Goal: Check status: Check status

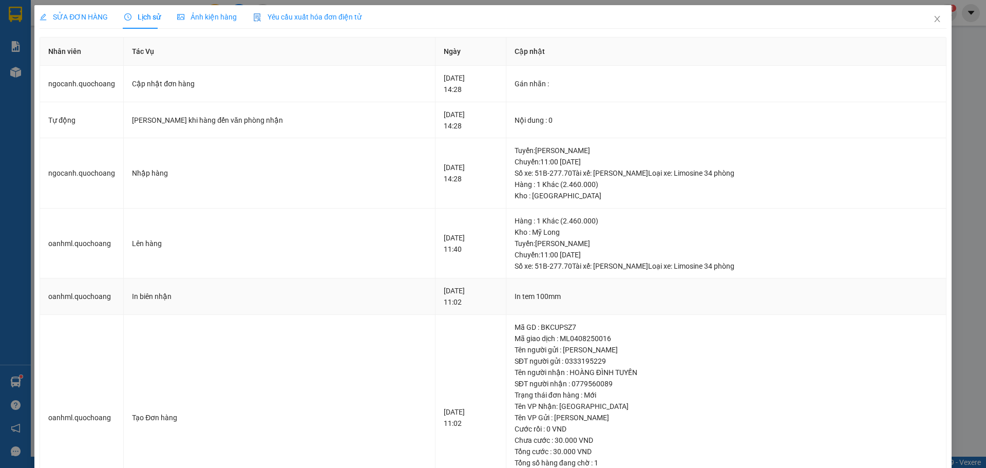
scroll to position [21, 0]
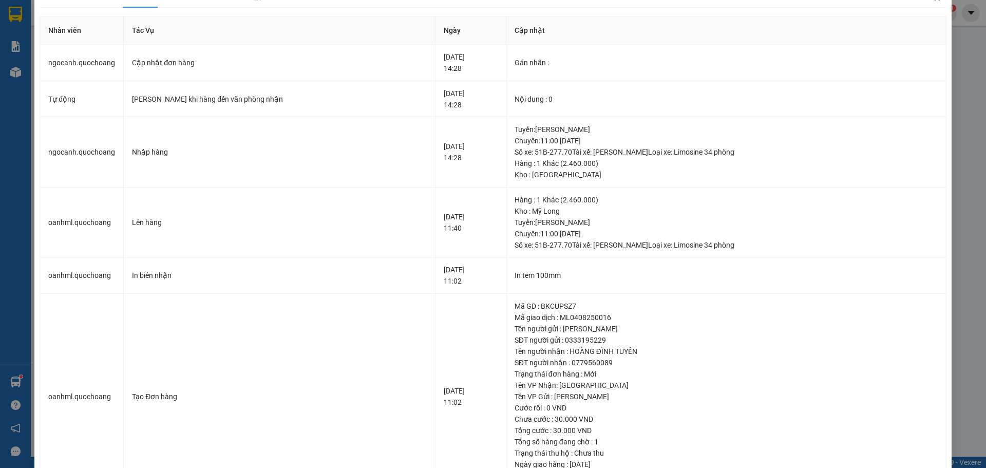
click at [951, 146] on div "SỬA ĐƠN HÀNG Lịch sử Ảnh kiện hàng Yêu cầu xuất hóa đơn điện tử Total Paid Fee …" at bounding box center [493, 234] width 986 height 468
click at [12, 182] on div "SỬA ĐƠN HÀNG Lịch sử Ảnh kiện hàng Yêu cầu xuất hóa đơn điện tử Total Paid Fee …" at bounding box center [493, 234] width 986 height 468
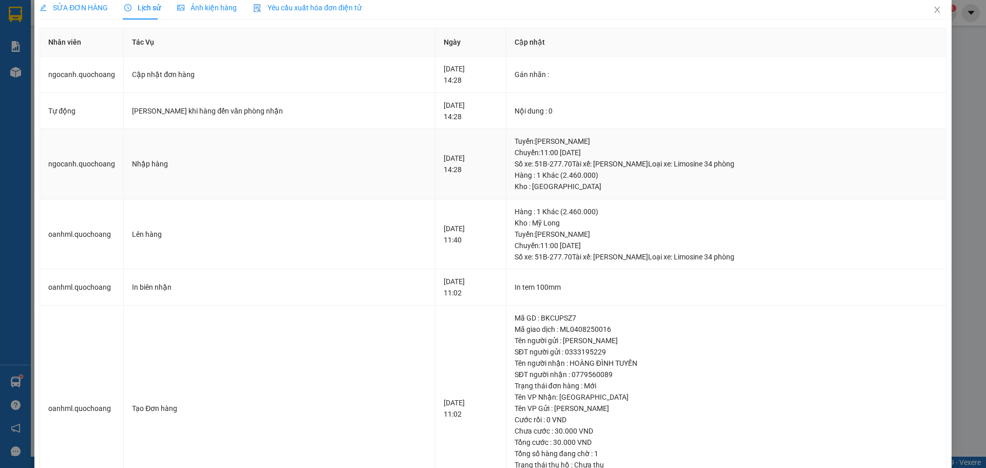
scroll to position [0, 0]
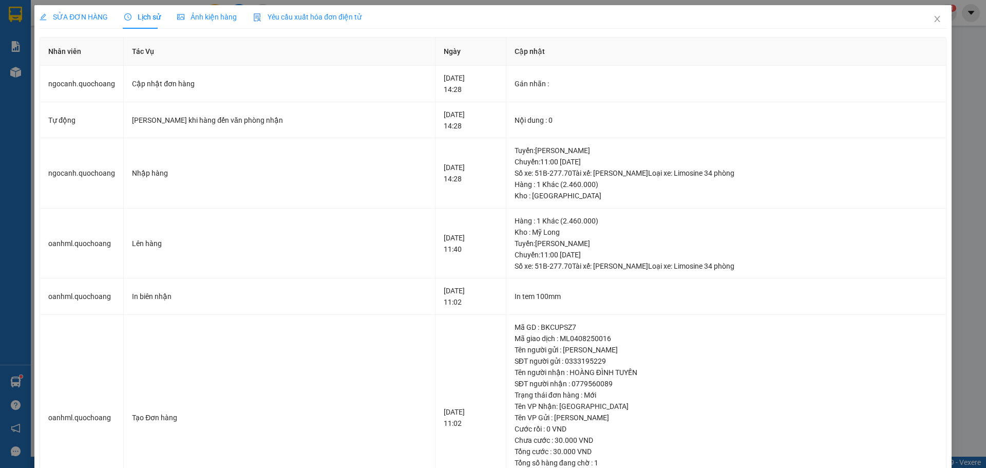
click at [50, 18] on span "SỬA ĐƠN HÀNG" at bounding box center [74, 17] width 68 height 8
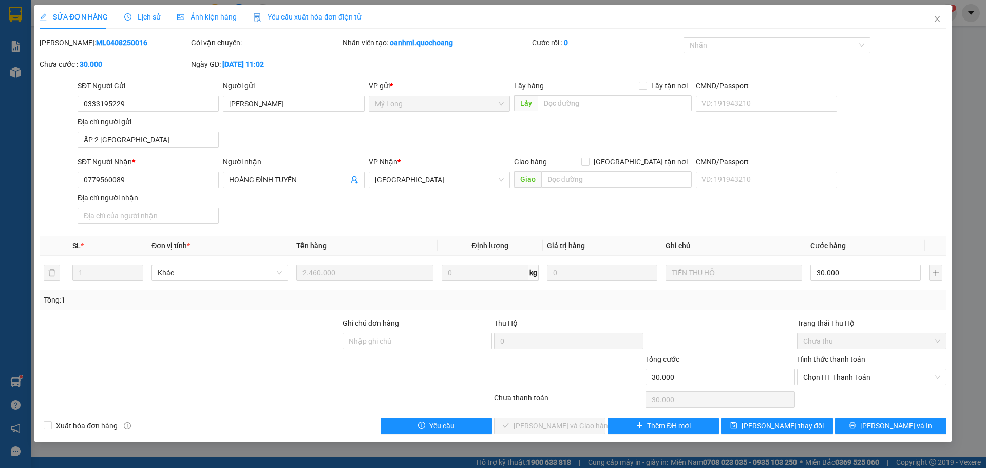
click at [604, 14] on div "SỬA ĐƠN HÀNG Lịch sử Ảnh kiện hàng Yêu cầu xuất hóa đơn điện tử" at bounding box center [493, 17] width 906 height 24
click at [937, 20] on icon "close" at bounding box center [937, 19] width 6 height 6
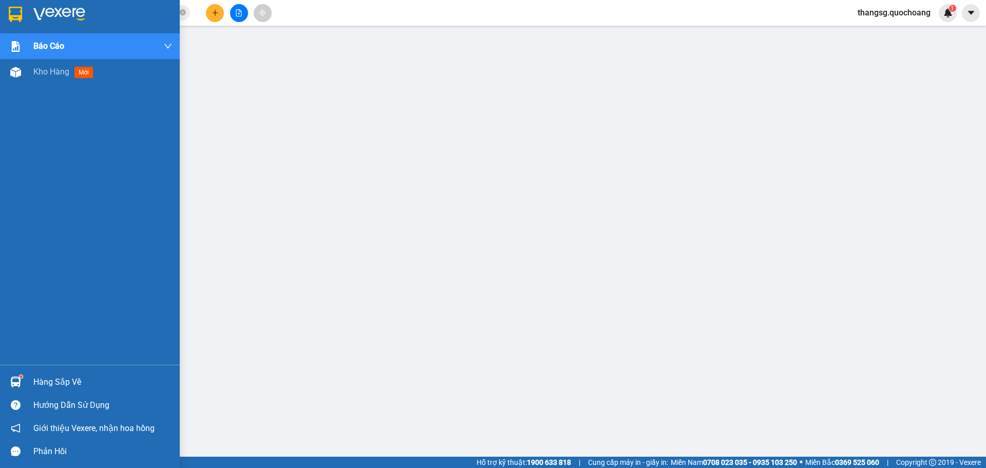
click at [33, 382] on div "Hàng sắp về" at bounding box center [90, 381] width 180 height 23
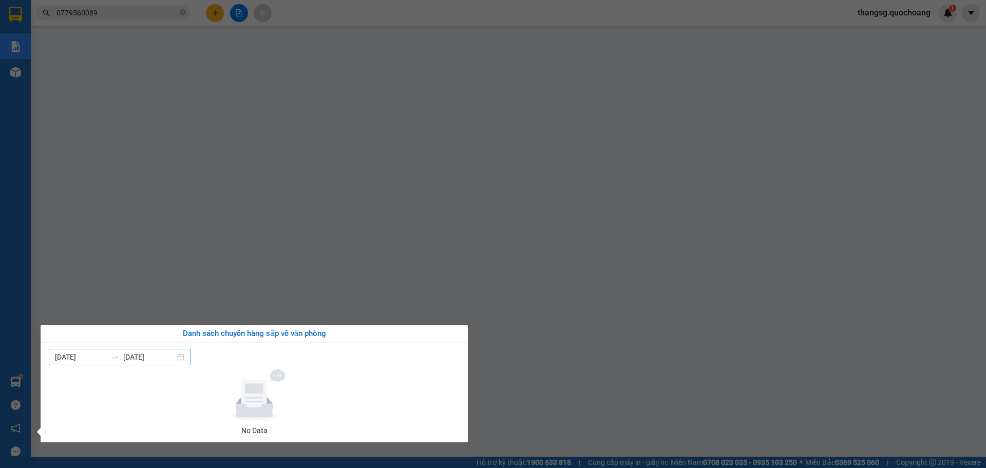
click at [87, 359] on input "[DATE]" at bounding box center [81, 356] width 52 height 11
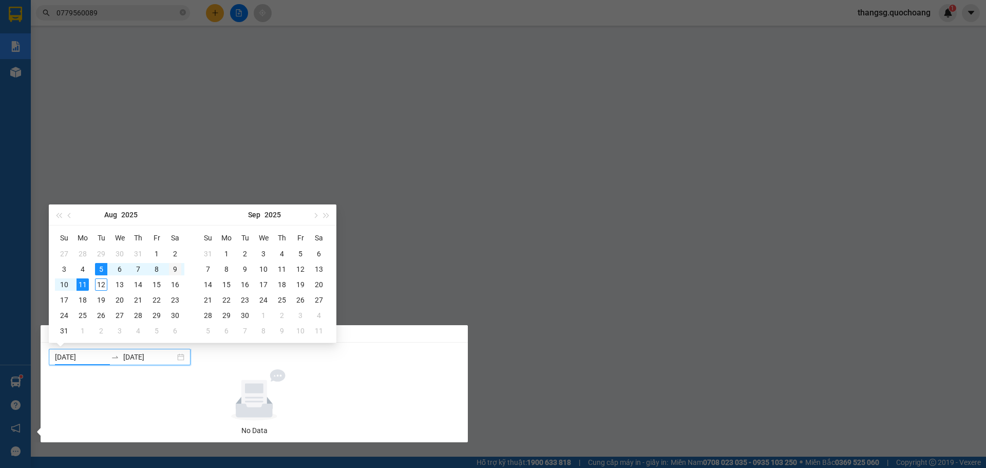
type input "[DATE]"
click at [180, 268] on div "9" at bounding box center [175, 269] width 12 height 12
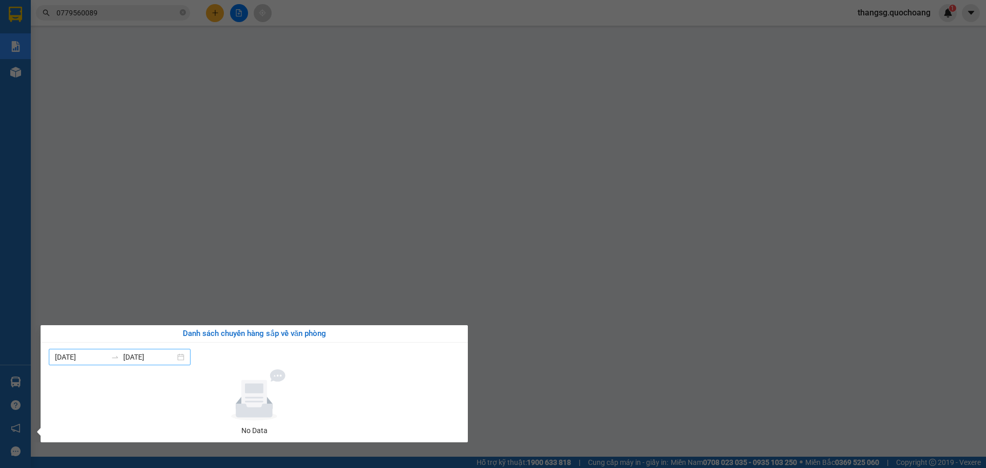
click at [159, 358] on input "[DATE]" at bounding box center [149, 356] width 52 height 11
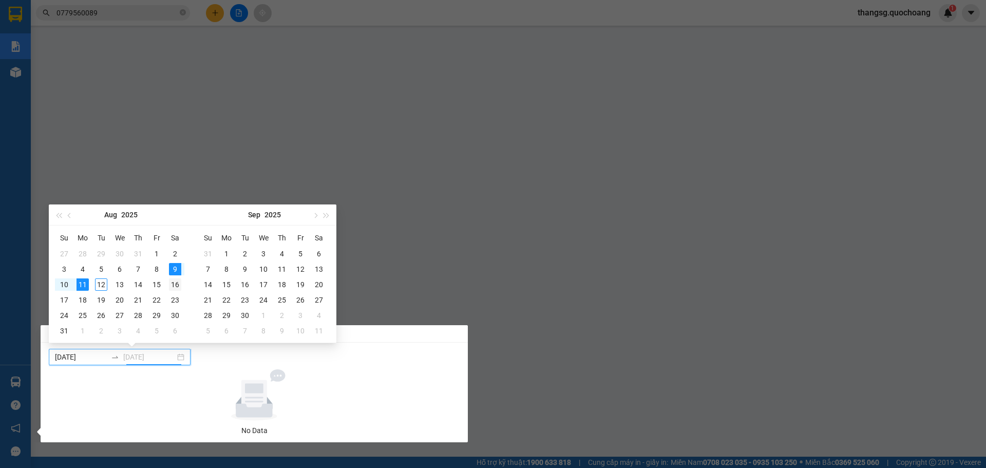
type input "[DATE]"
click at [178, 287] on div "16" at bounding box center [175, 284] width 12 height 12
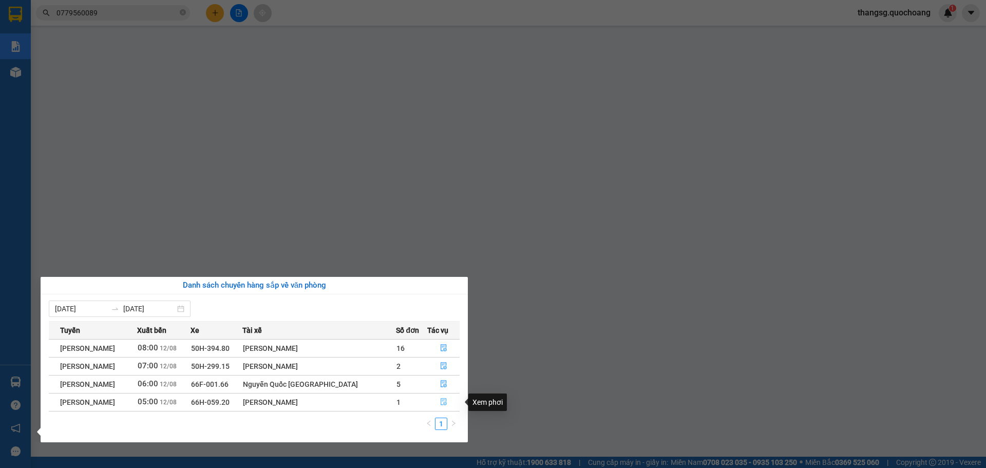
click at [441, 403] on icon "file-done" at bounding box center [443, 401] width 7 height 7
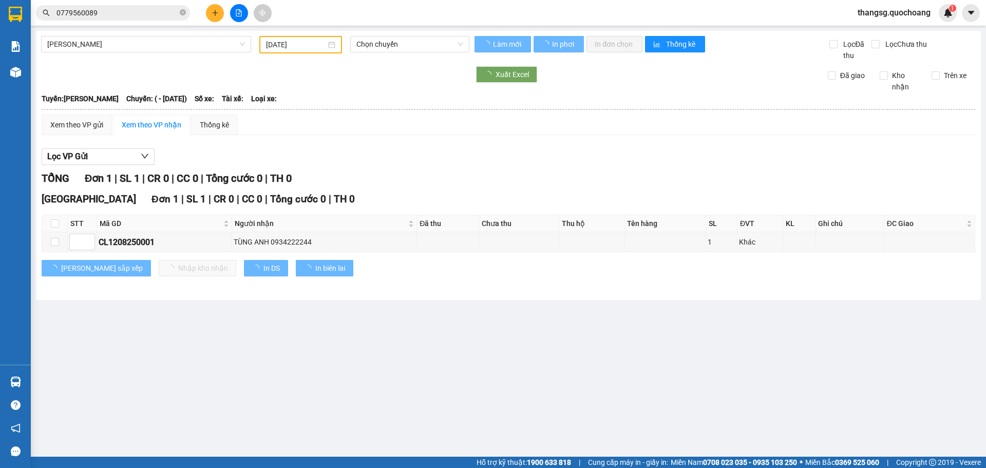
type input "[DATE]"
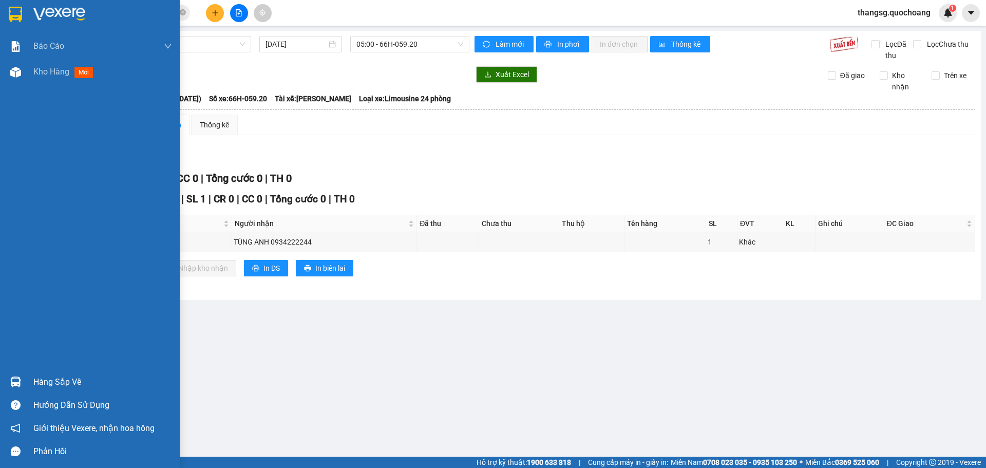
click at [57, 385] on div "Hàng sắp về" at bounding box center [102, 381] width 139 height 15
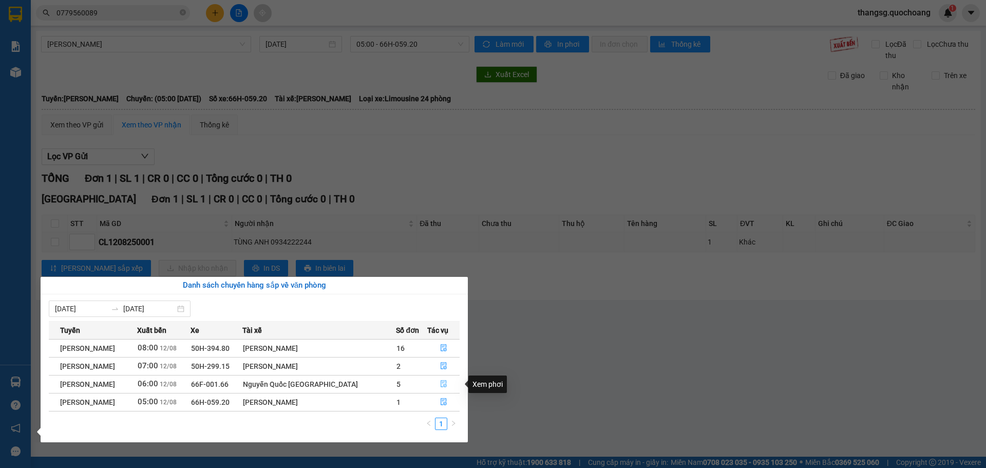
click at [437, 384] on button "button" at bounding box center [444, 384] width 32 height 16
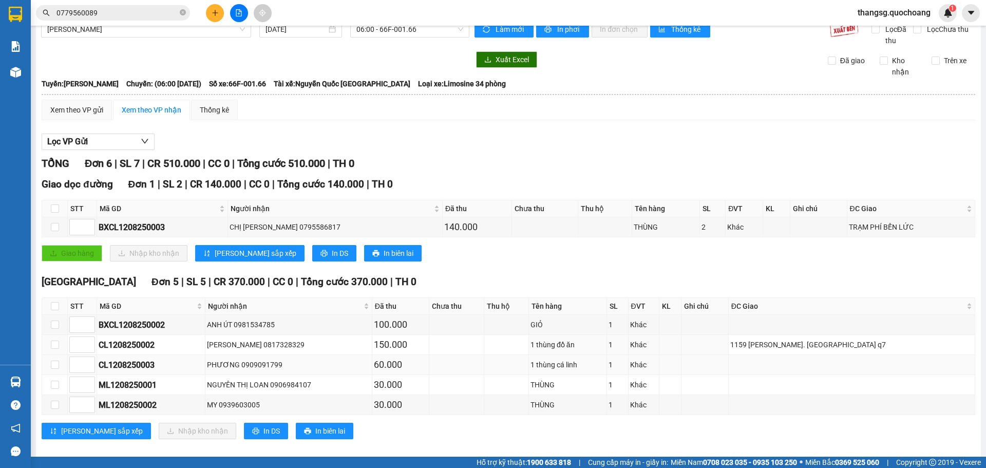
scroll to position [26, 0]
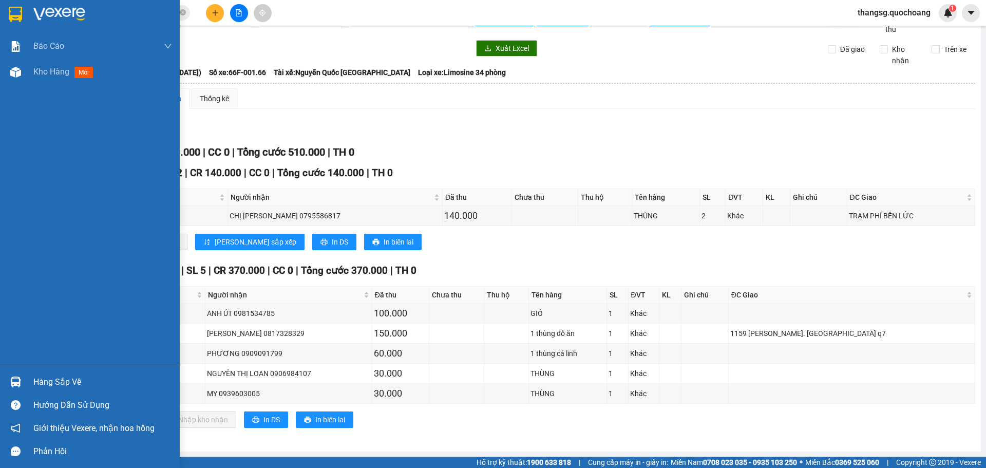
click at [57, 375] on div "Hàng sắp về" at bounding box center [102, 381] width 139 height 15
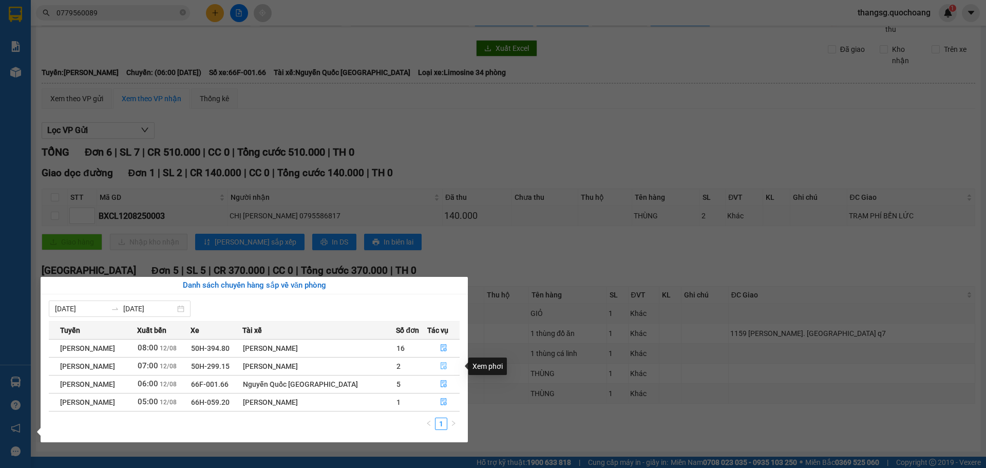
click at [435, 366] on button "button" at bounding box center [444, 366] width 32 height 16
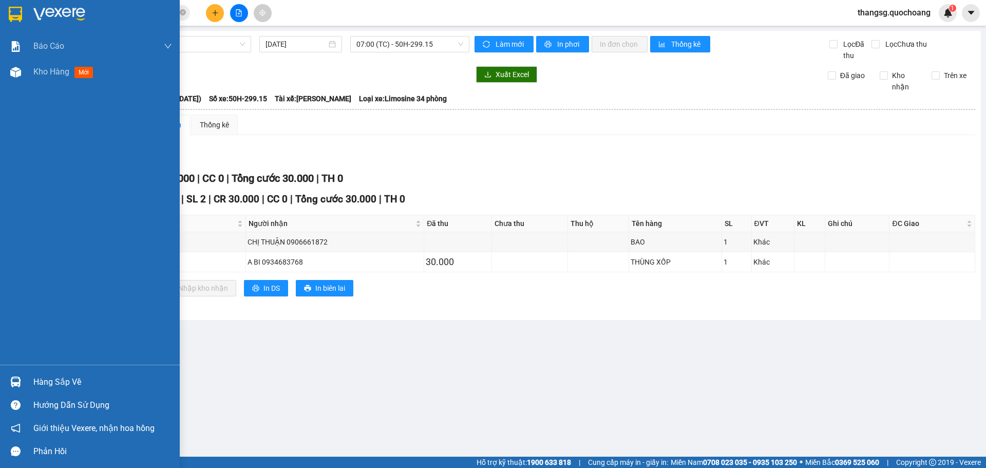
click at [50, 378] on div "Hàng sắp về" at bounding box center [102, 381] width 139 height 15
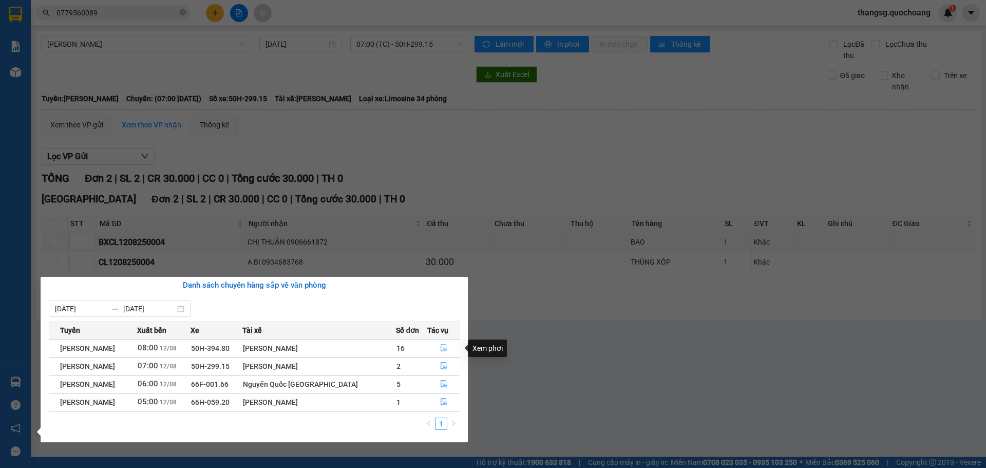
click at [440, 351] on icon "file-done" at bounding box center [443, 347] width 7 height 7
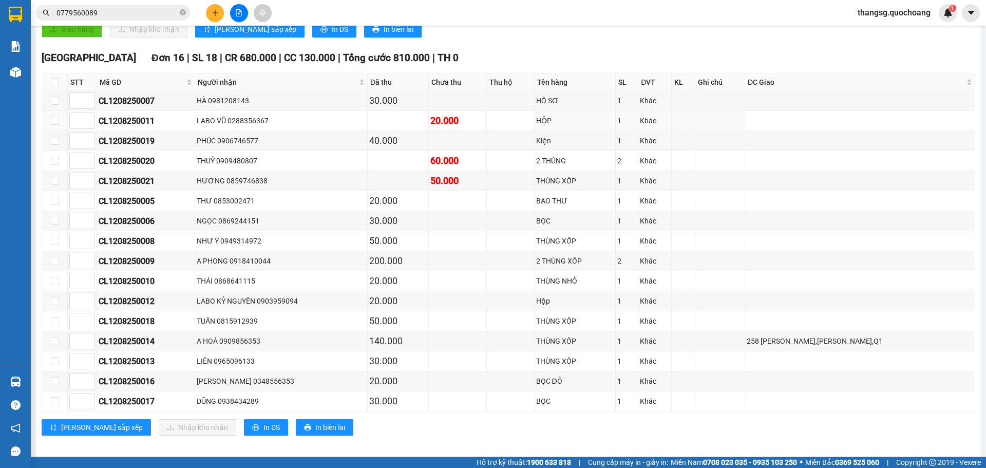
scroll to position [246, 0]
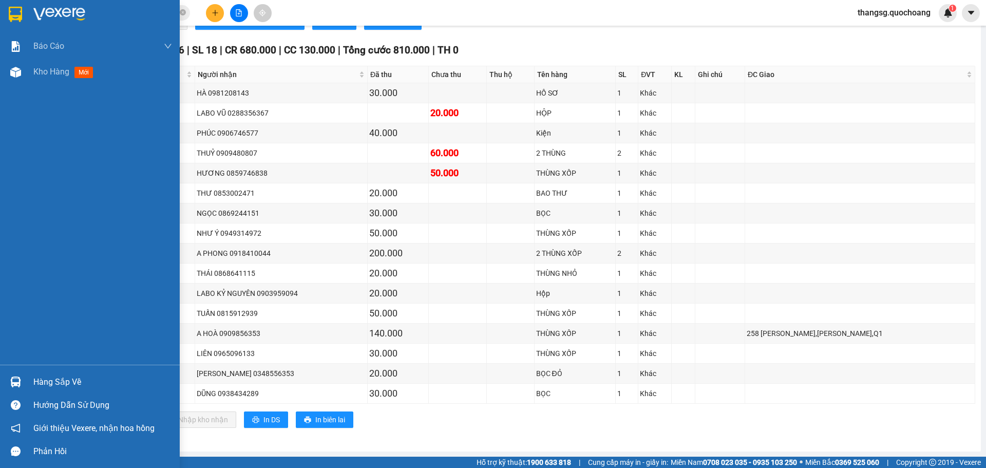
click at [57, 381] on div "Hàng sắp về" at bounding box center [102, 381] width 139 height 15
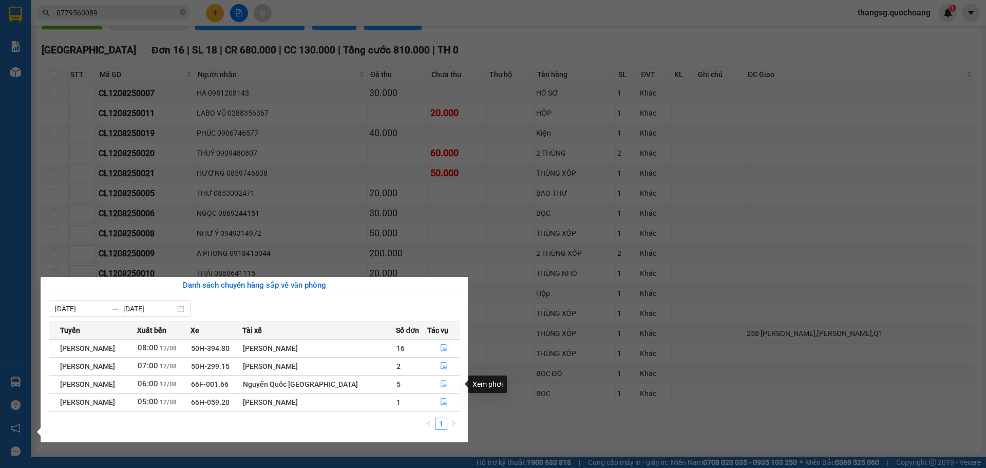
click at [443, 377] on button "button" at bounding box center [444, 384] width 32 height 16
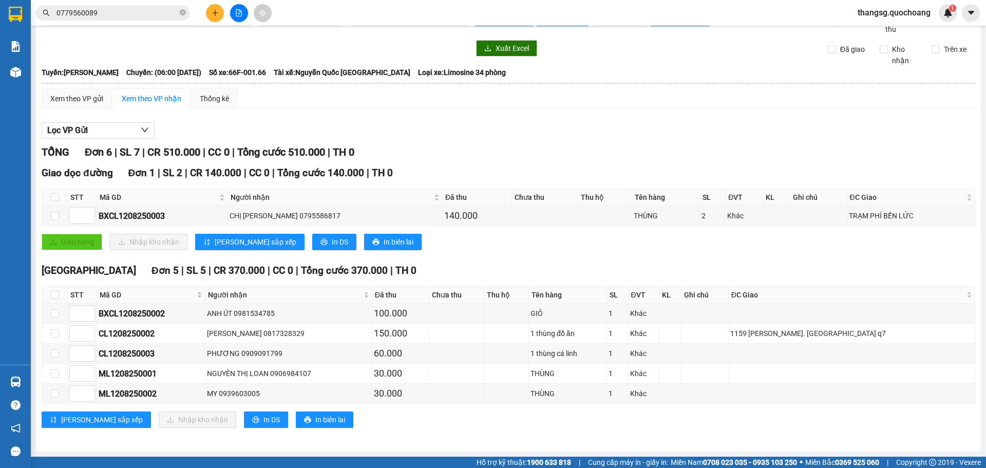
scroll to position [26, 0]
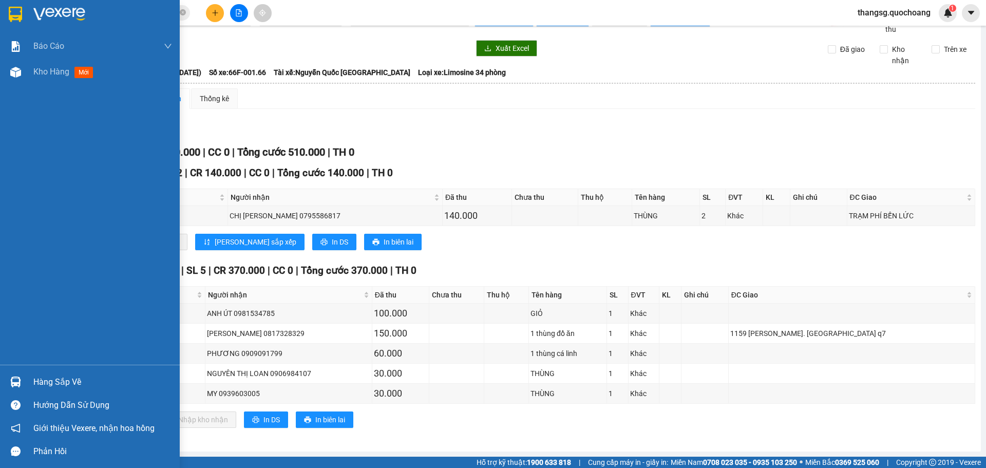
click at [74, 387] on div "Hàng sắp về" at bounding box center [102, 381] width 139 height 15
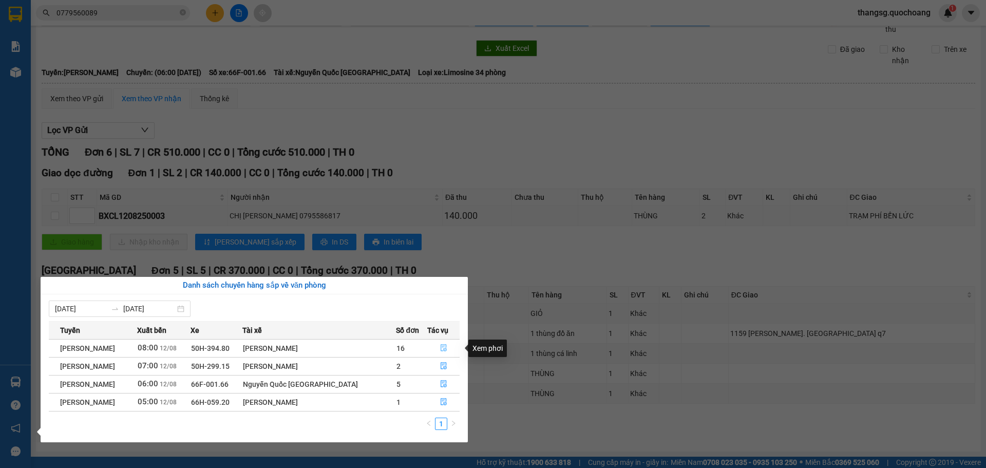
click at [450, 343] on button "button" at bounding box center [444, 348] width 32 height 16
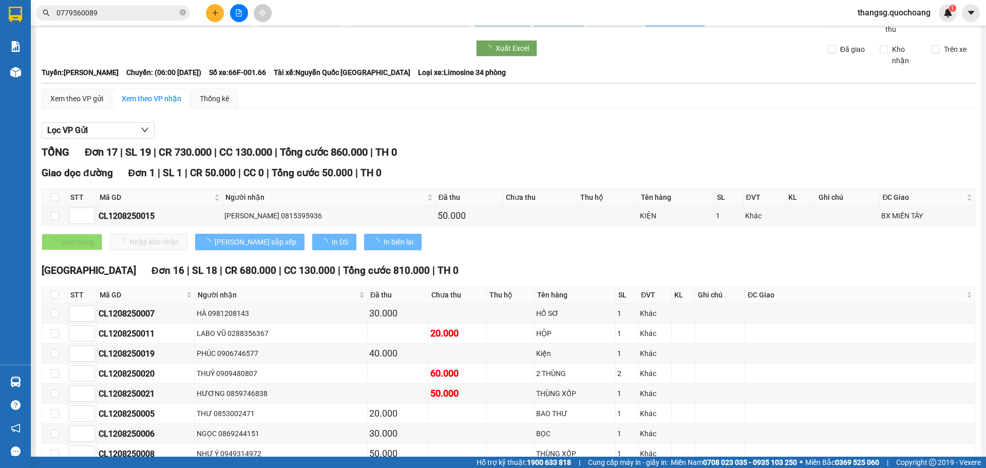
scroll to position [246, 0]
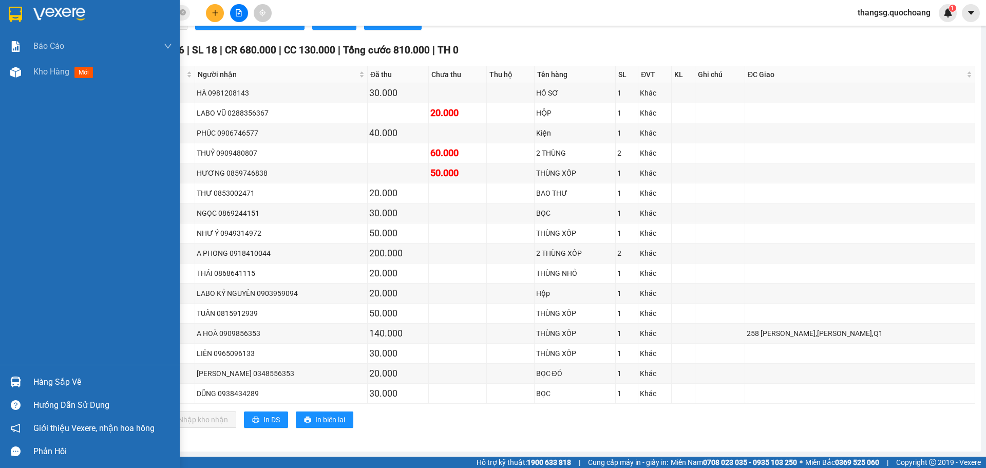
drag, startPoint x: 35, startPoint y: 369, endPoint x: 48, endPoint y: 377, distance: 15.0
click at [40, 373] on div "Hàng sắp về Hướng dẫn sử dụng Giới thiệu Vexere, nhận hoa hồng Phản hồi" at bounding box center [90, 413] width 180 height 98
click at [49, 377] on div "Hàng sắp về" at bounding box center [102, 381] width 139 height 15
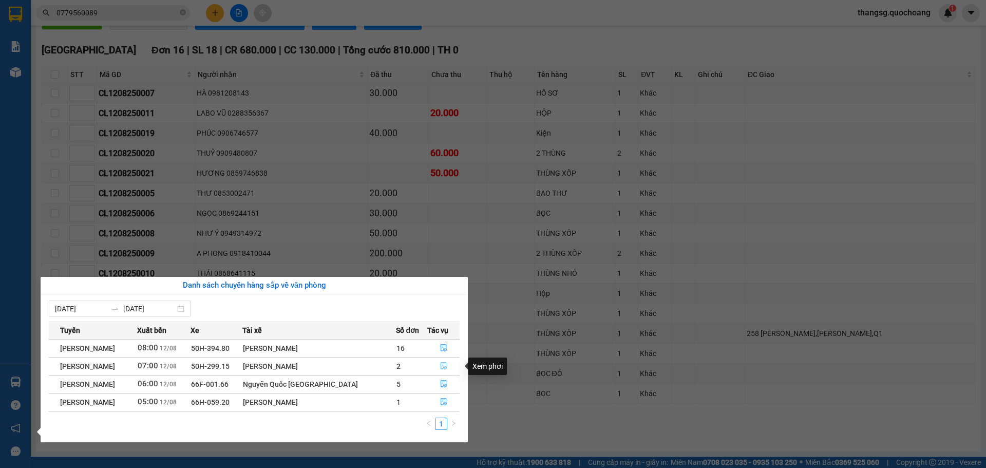
click at [448, 368] on button "button" at bounding box center [444, 366] width 32 height 16
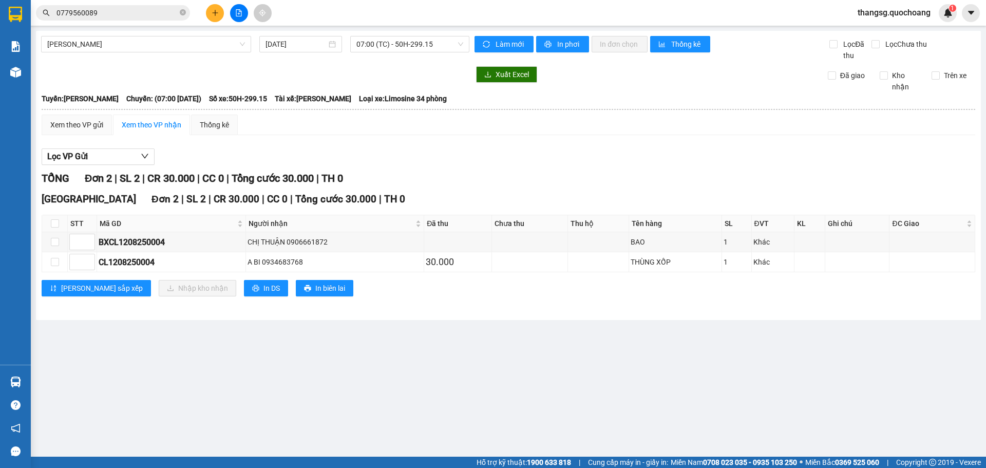
click at [67, 379] on main "[PERSON_NAME] [DATE] 07:00 (TC) - 50H-299.15 Làm mới In phơi In đơn chọn Thống …" at bounding box center [493, 228] width 986 height 456
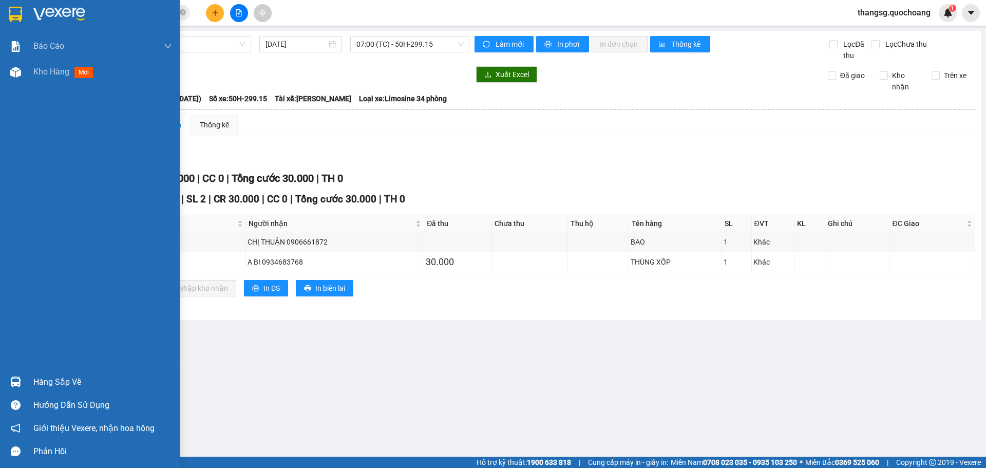
click at [47, 385] on div "Hàng sắp về" at bounding box center [102, 381] width 139 height 15
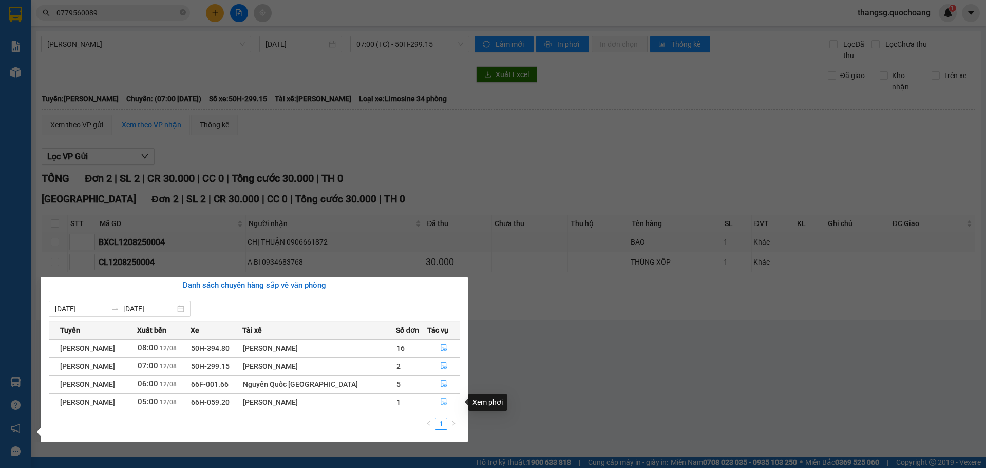
click at [446, 409] on button "button" at bounding box center [444, 402] width 32 height 16
